Goal: Information Seeking & Learning: Learn about a topic

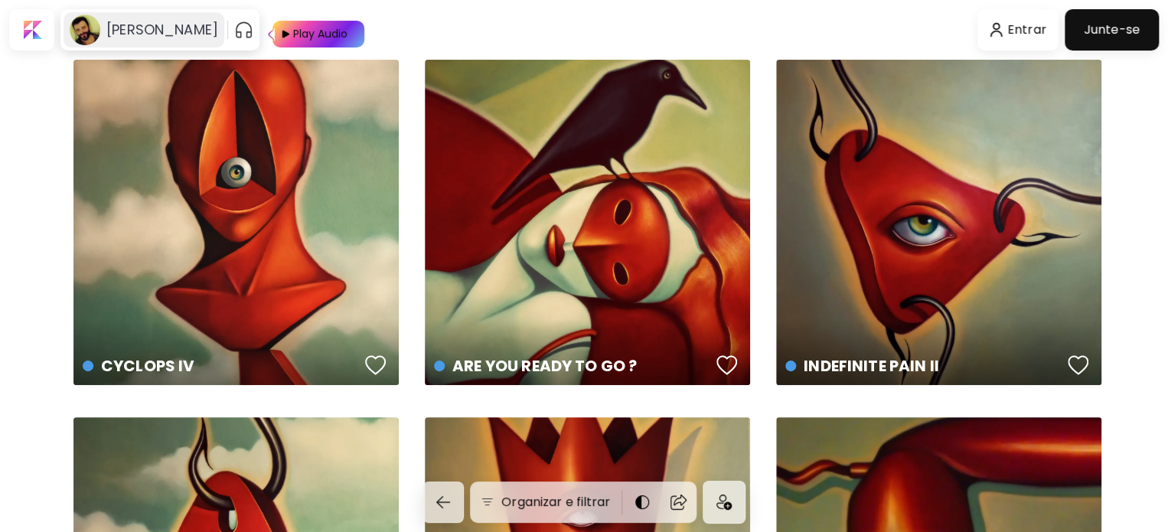
click at [147, 25] on h6 "[PERSON_NAME]" at bounding box center [162, 30] width 112 height 18
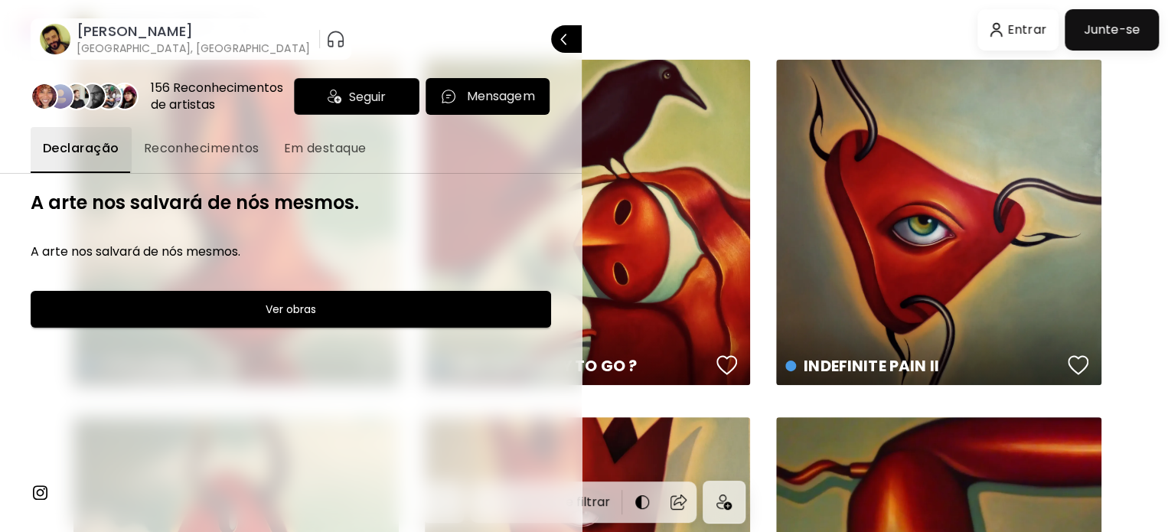
click at [223, 143] on span "Reconhecimentos" at bounding box center [202, 148] width 116 height 18
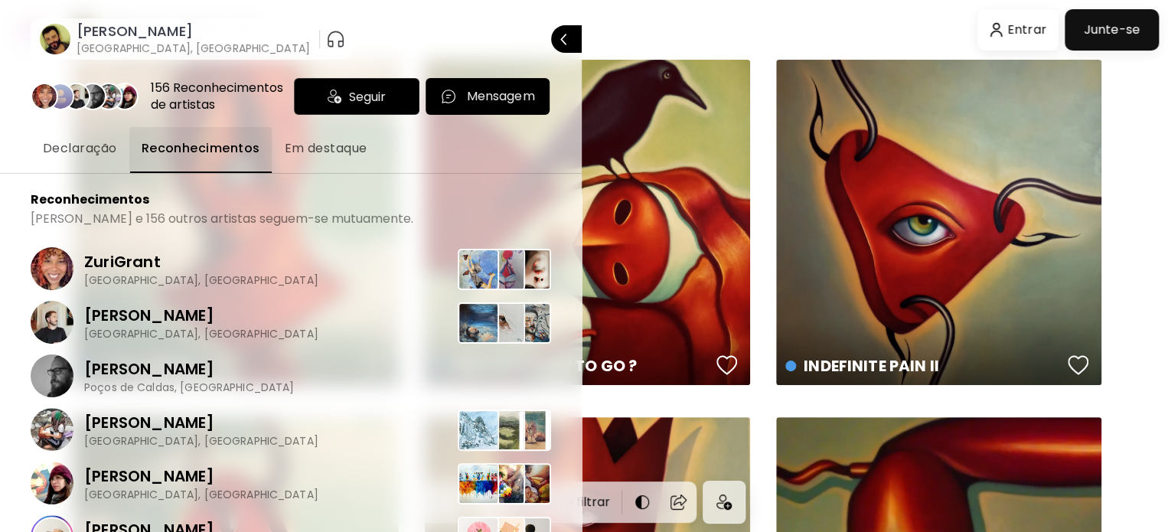
click at [219, 113] on div "156 Reconhecimentos de artistas" at bounding box center [219, 97] width 137 height 34
click at [204, 103] on div "156 Reconhecimentos de artistas" at bounding box center [219, 97] width 137 height 34
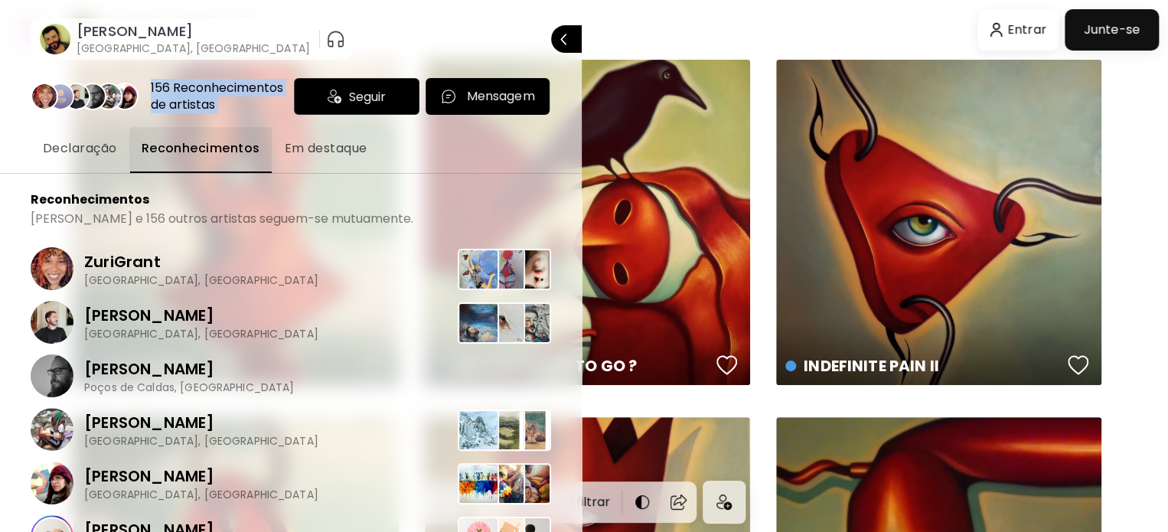
click at [204, 103] on div "156 Reconhecimentos de artistas" at bounding box center [219, 97] width 137 height 34
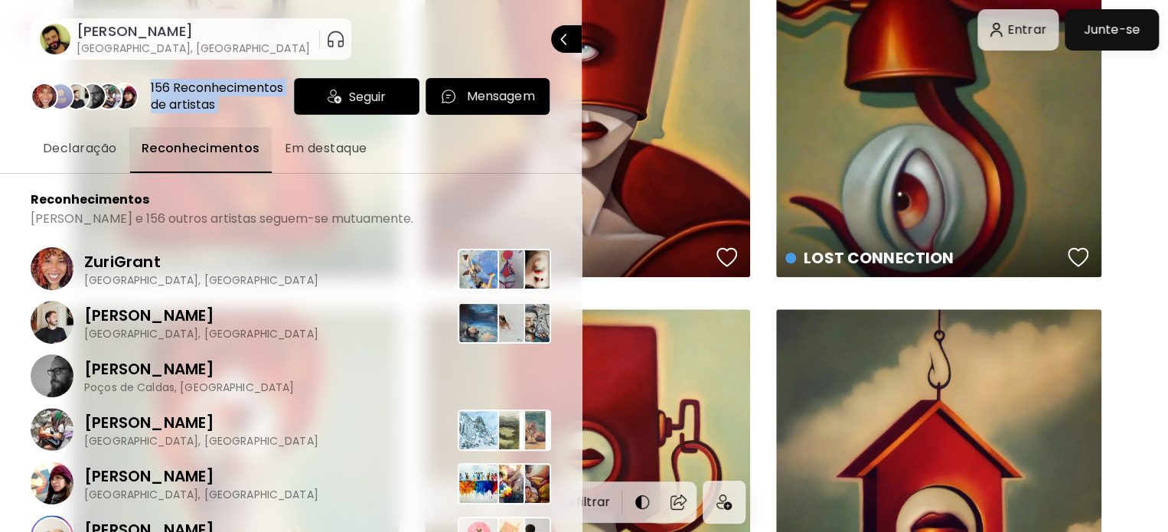
scroll to position [111, 0]
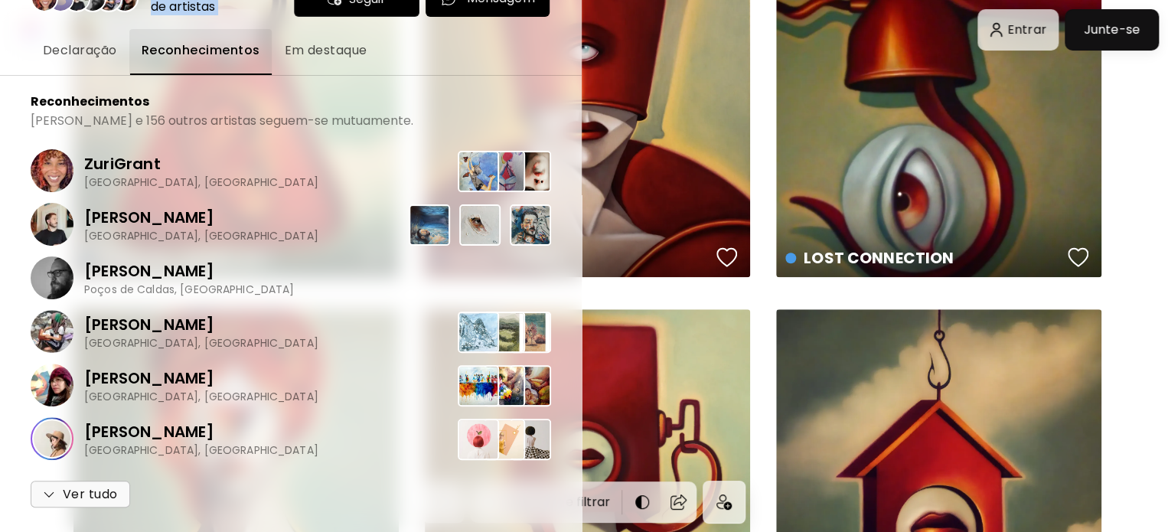
click at [127, 218] on p "[PERSON_NAME]" at bounding box center [201, 217] width 234 height 23
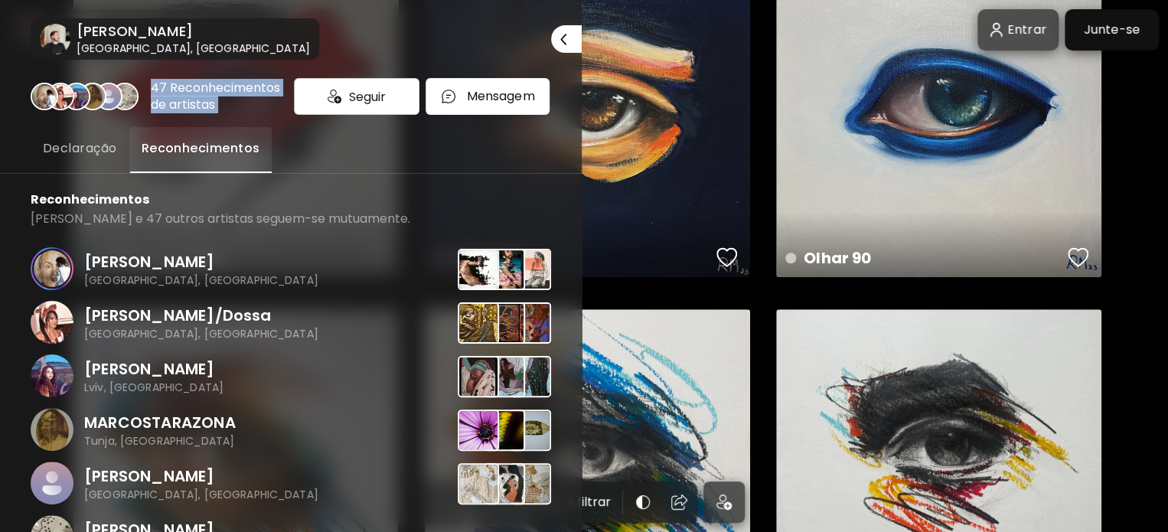
scroll to position [931, 0]
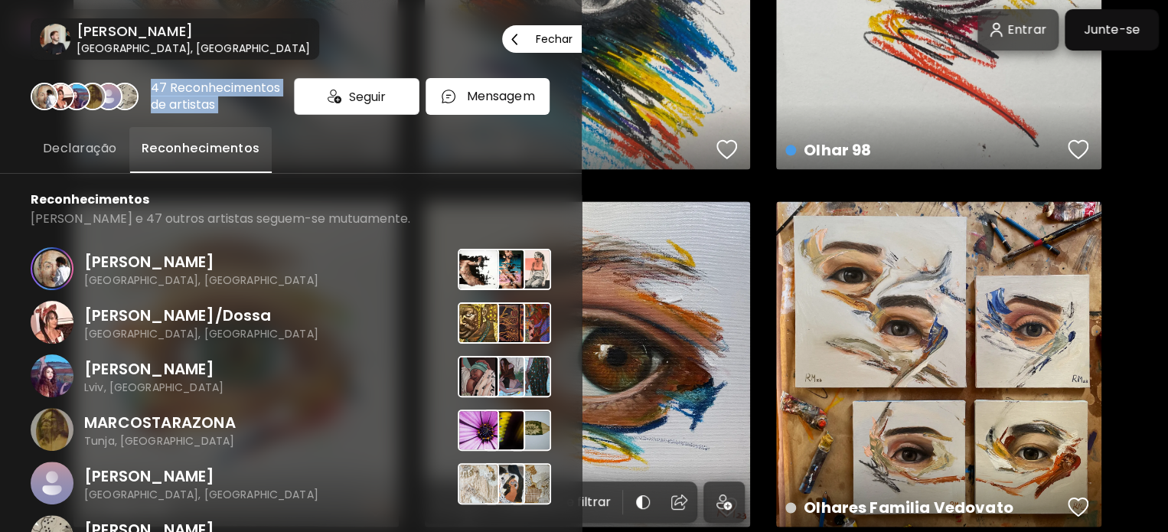
click at [550, 32] on span "Fechar" at bounding box center [541, 39] width 61 height 32
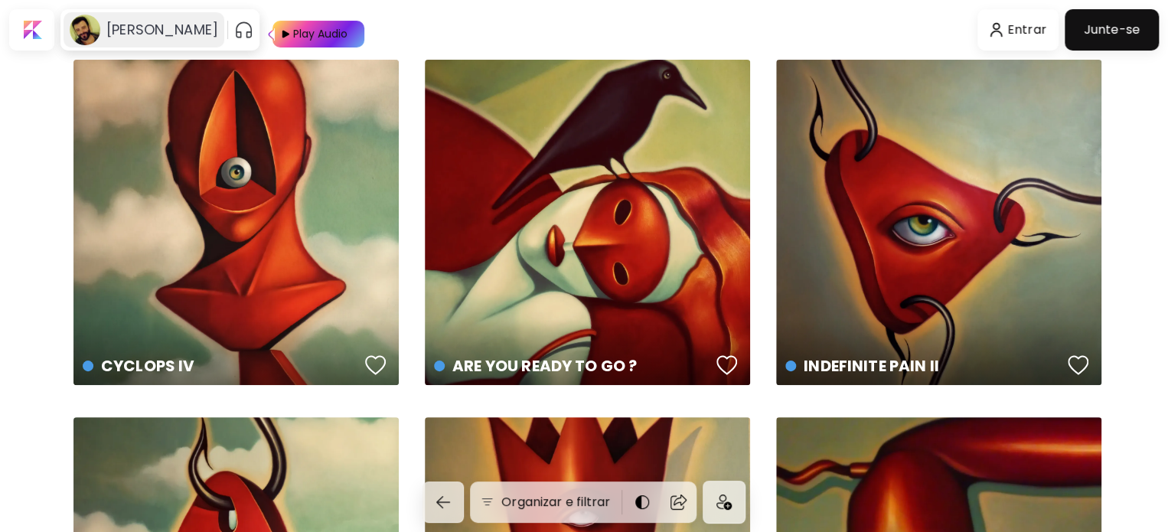
click at [79, 24] on image at bounding box center [85, 30] width 31 height 31
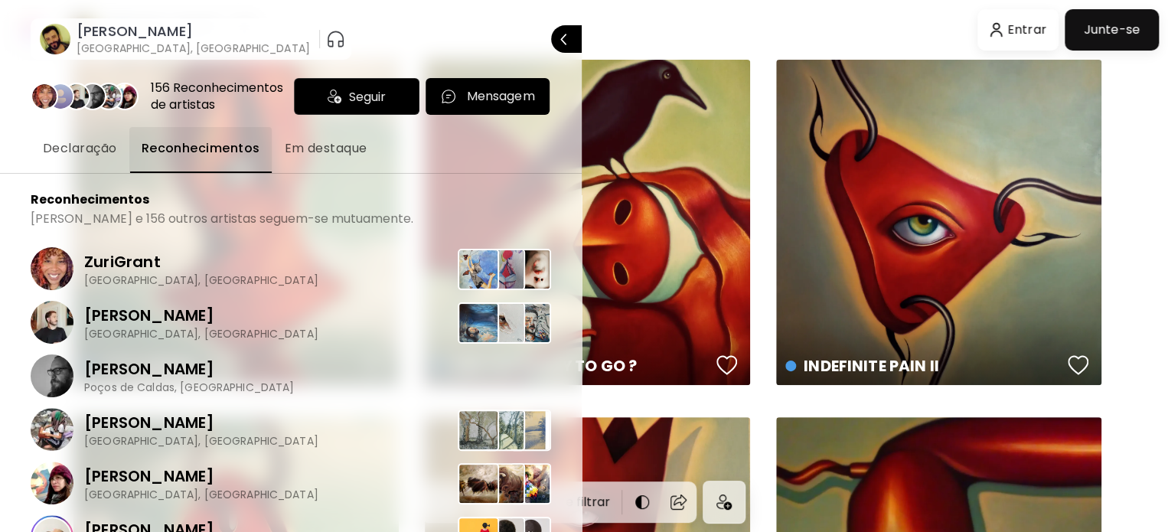
click at [41, 38] on image at bounding box center [55, 39] width 31 height 31
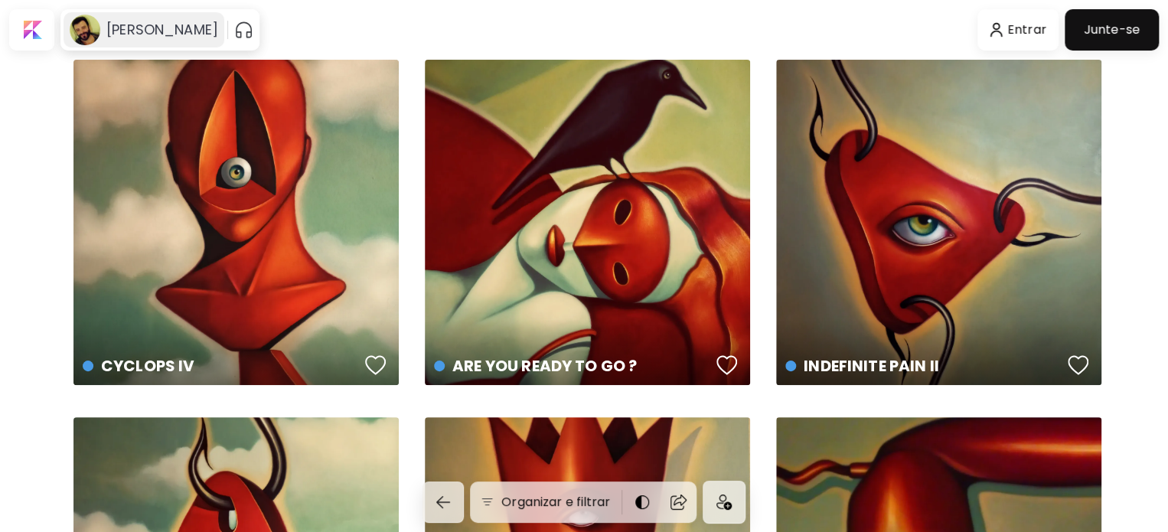
click at [86, 30] on image at bounding box center [85, 30] width 31 height 31
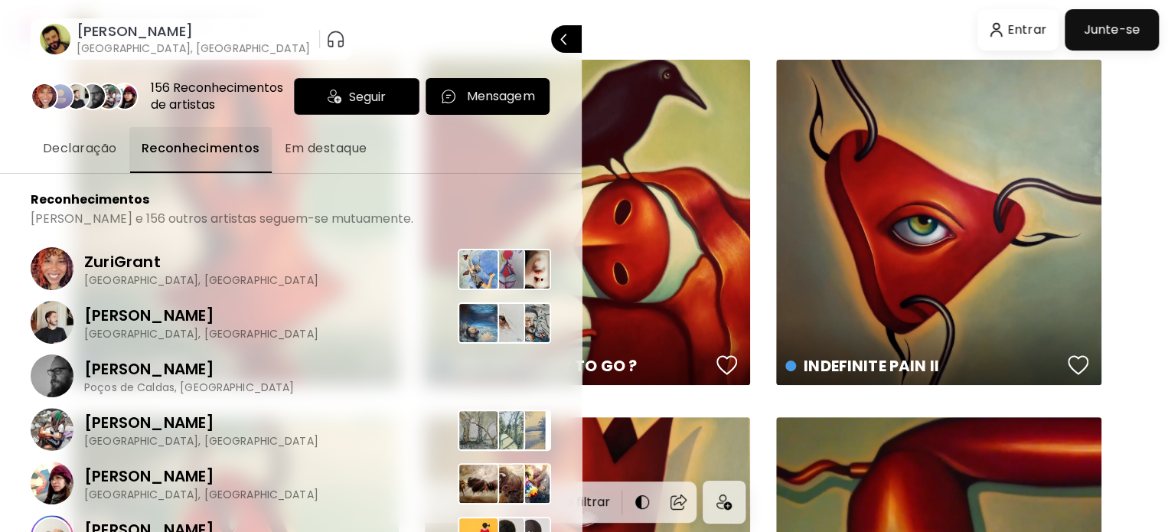
click at [83, 34] on h6 "[PERSON_NAME]" at bounding box center [193, 31] width 233 height 18
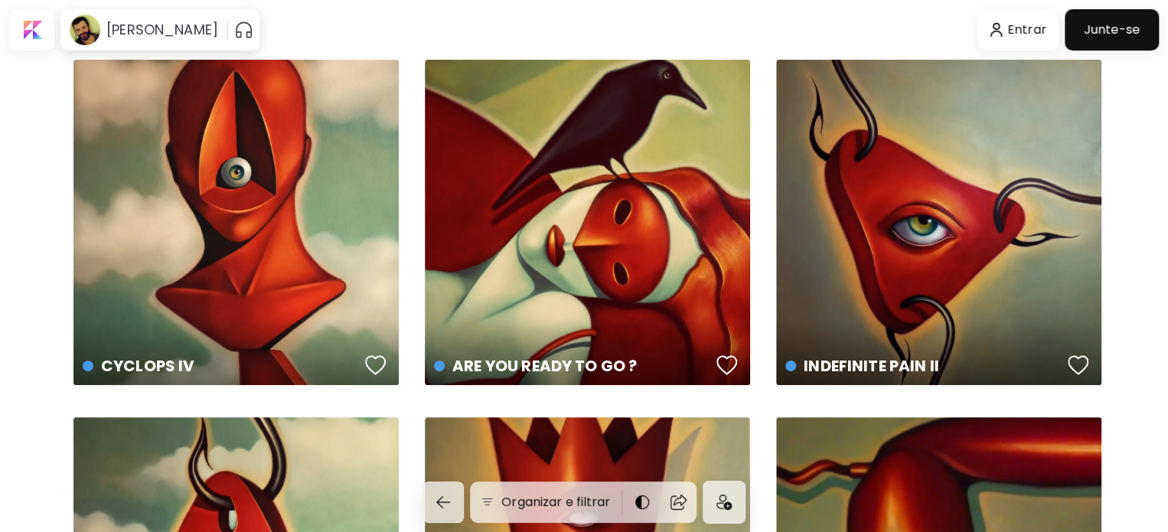
click at [83, 34] on image at bounding box center [85, 30] width 31 height 31
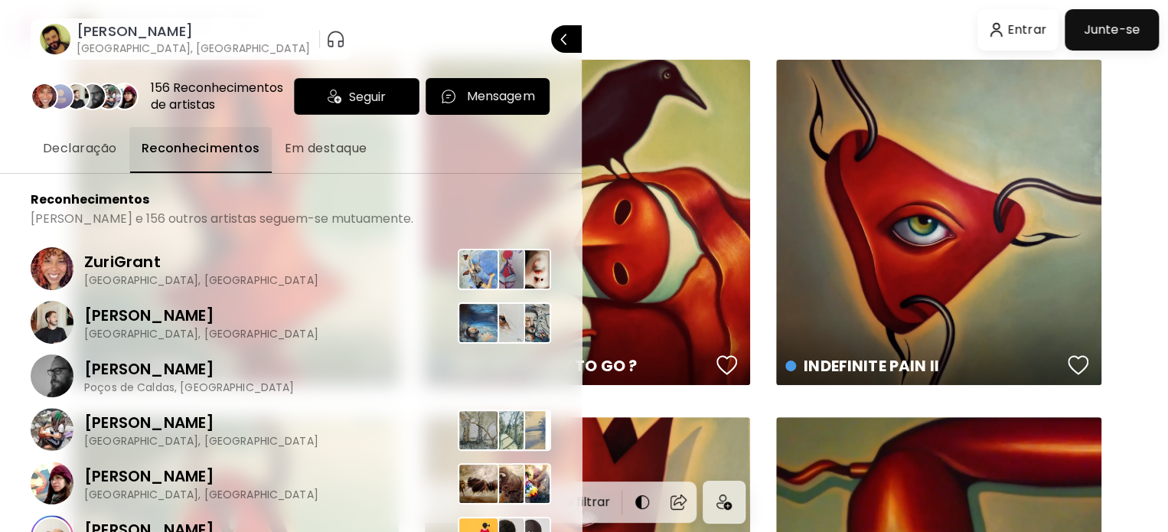
click at [86, 173] on button "Declaração" at bounding box center [80, 150] width 99 height 46
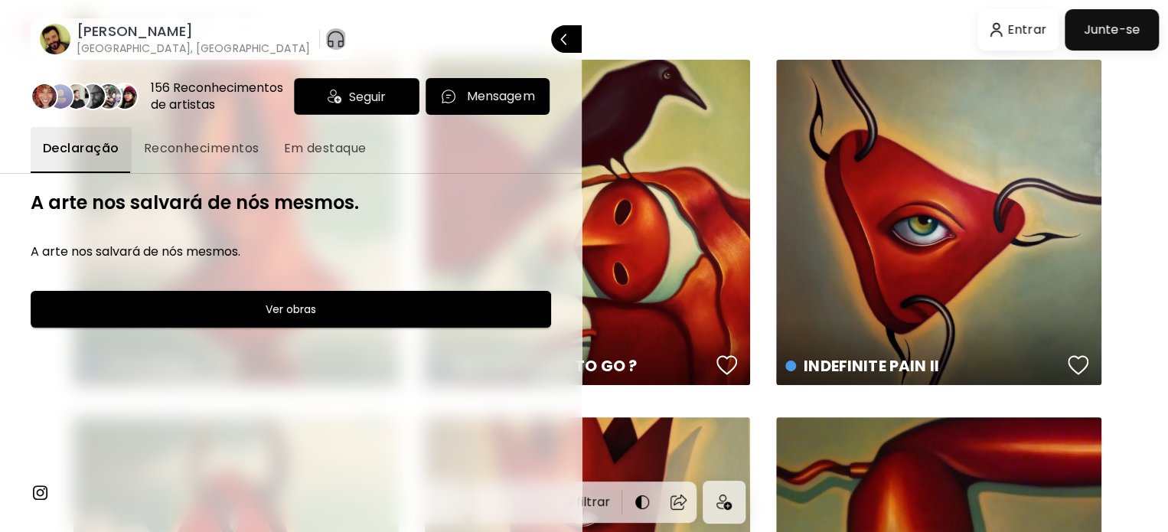
click at [326, 45] on img "button" at bounding box center [335, 39] width 19 height 24
click at [308, 45] on img "button" at bounding box center [317, 39] width 18 height 18
click at [116, 33] on h6 "[PERSON_NAME]" at bounding box center [183, 24] width 212 height 18
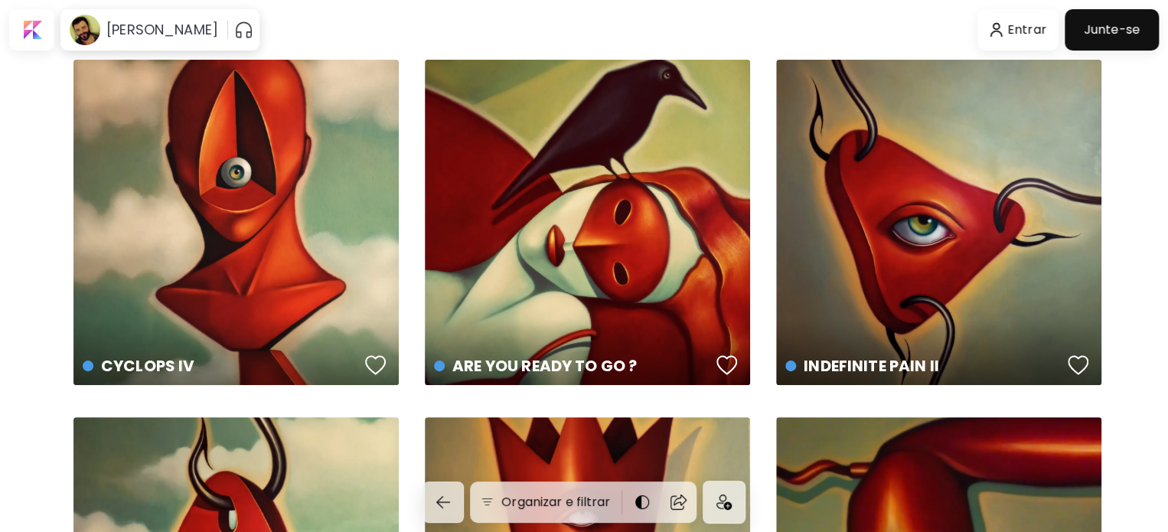
click at [116, 33] on div at bounding box center [584, 266] width 1168 height 532
click at [116, 33] on h6 "[PERSON_NAME]" at bounding box center [162, 30] width 112 height 18
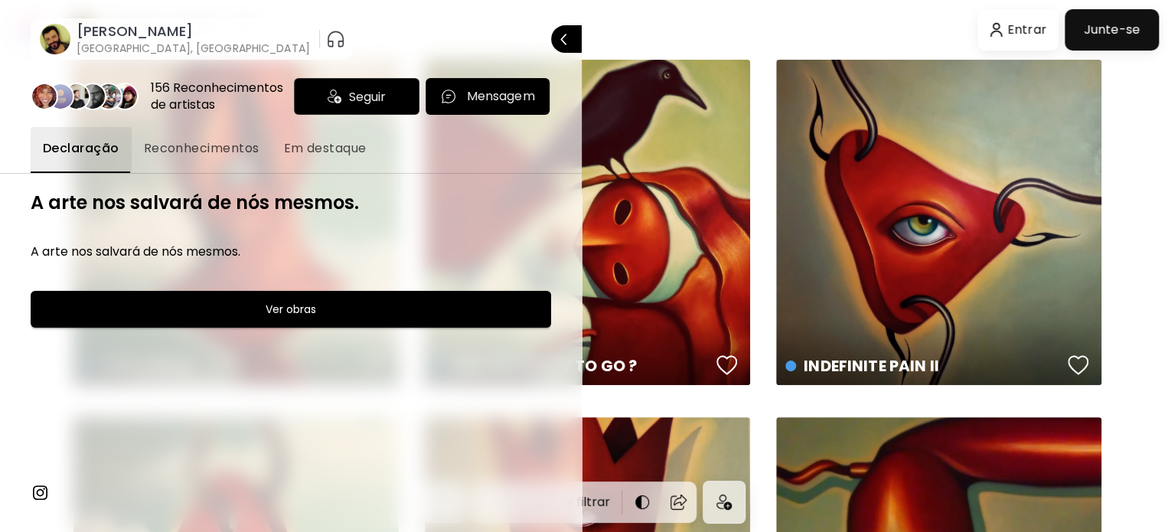
click at [46, 42] on image at bounding box center [55, 39] width 31 height 31
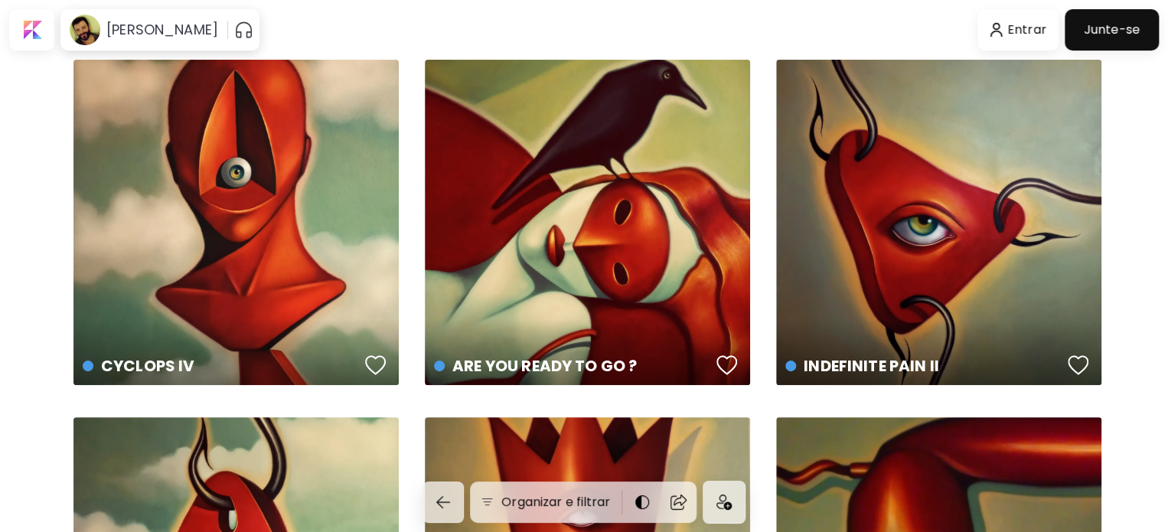
click at [46, 42] on div at bounding box center [584, 266] width 1168 height 532
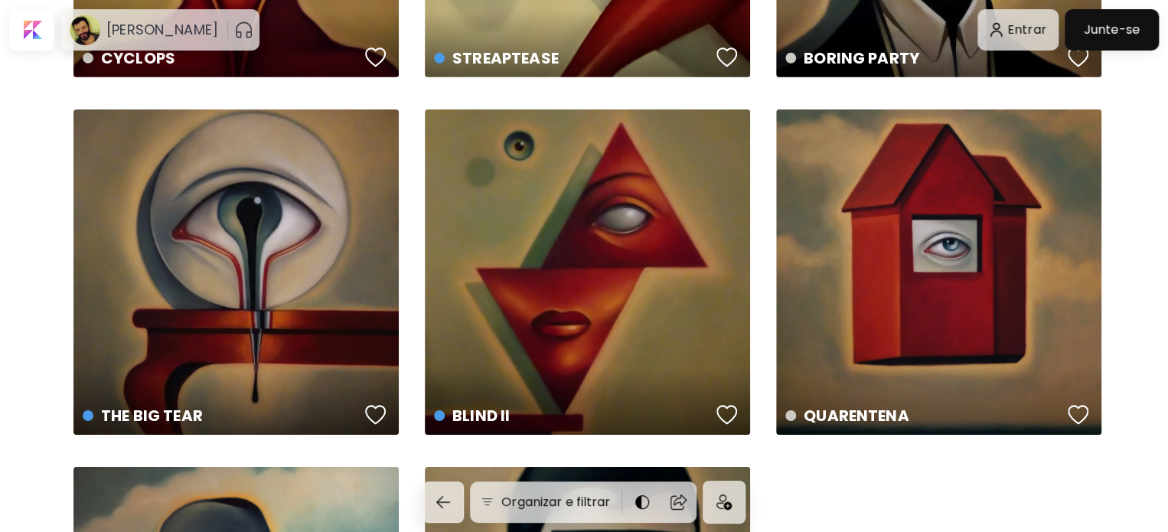
scroll to position [2744, 0]
